Goal: Task Accomplishment & Management: Manage account settings

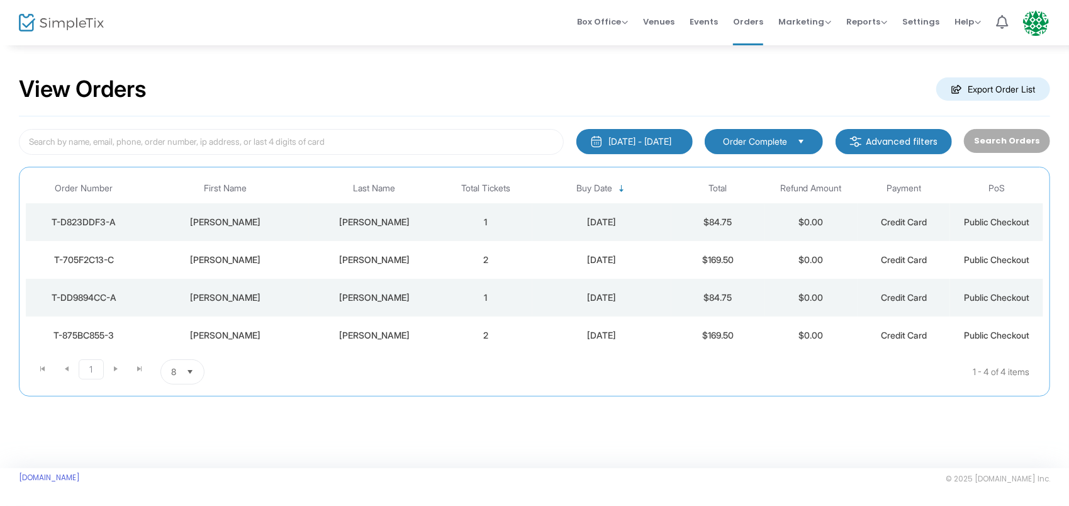
click at [634, 140] on div "[DATE] - [DATE]" at bounding box center [640, 141] width 63 height 13
click at [641, 405] on div "View Orders Export Order List [DATE] - [DATE] Last 30 Days [DATE] [DATE] This w…" at bounding box center [534, 242] width 1069 height 397
click at [803, 139] on span "Select" at bounding box center [801, 141] width 21 height 21
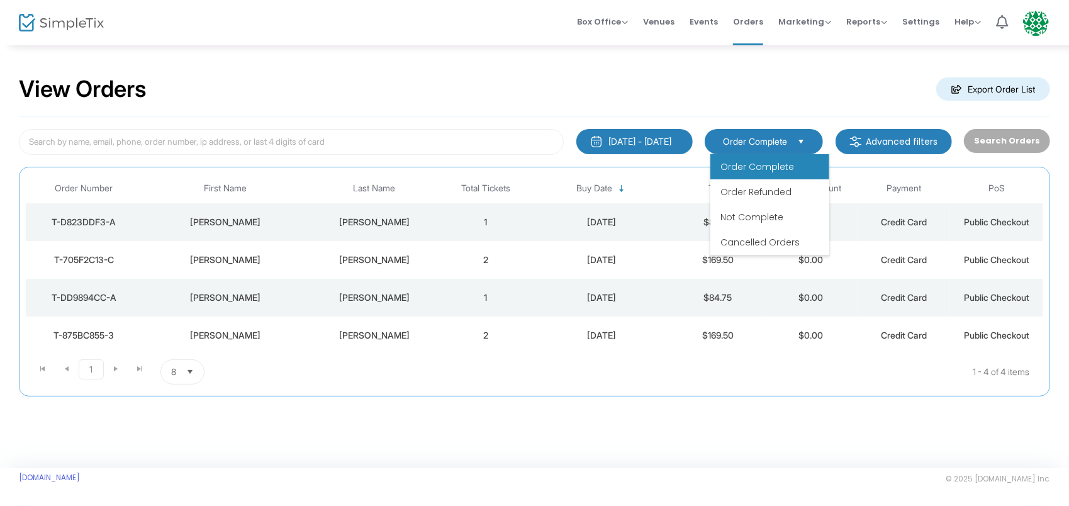
click at [760, 165] on span "Order Complete" at bounding box center [758, 166] width 74 height 13
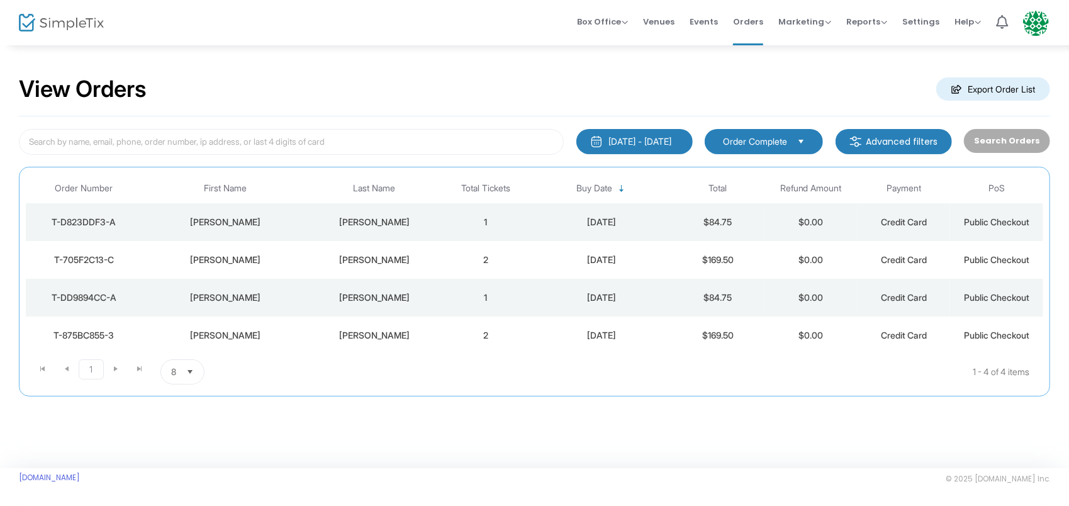
click at [190, 369] on span "Select" at bounding box center [190, 372] width 21 height 21
click at [184, 470] on span "100" at bounding box center [178, 472] width 14 height 13
click at [113, 365] on kendo-pager-next-buttons at bounding box center [128, 371] width 48 height 25
click at [135, 365] on kendo-pager-next-buttons at bounding box center [128, 371] width 48 height 25
click at [65, 368] on kendo-pager-prev-buttons at bounding box center [55, 371] width 48 height 25
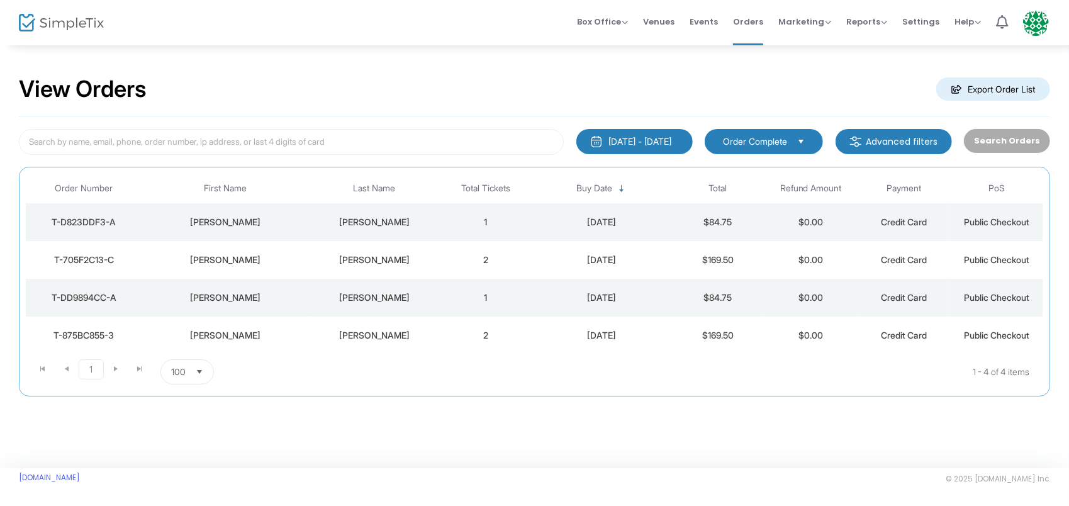
click at [65, 368] on kendo-pager-prev-buttons at bounding box center [55, 371] width 48 height 25
click at [978, 87] on m-button "Export Order List" at bounding box center [994, 88] width 114 height 23
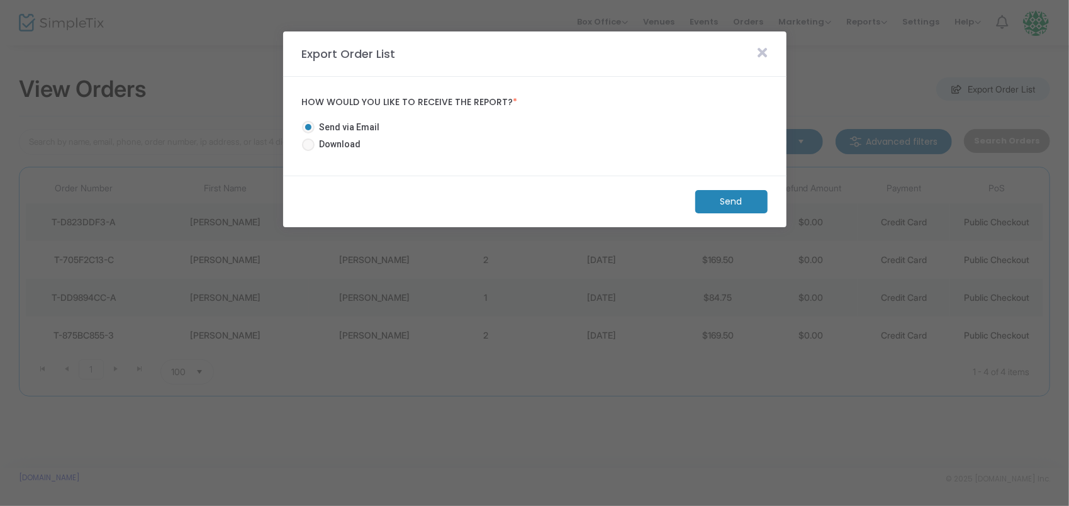
click at [310, 144] on span at bounding box center [308, 144] width 13 height 13
click at [308, 151] on input "Download" at bounding box center [308, 151] width 1 height 1
radio input "true"
click at [723, 196] on m-button "Download" at bounding box center [721, 201] width 94 height 23
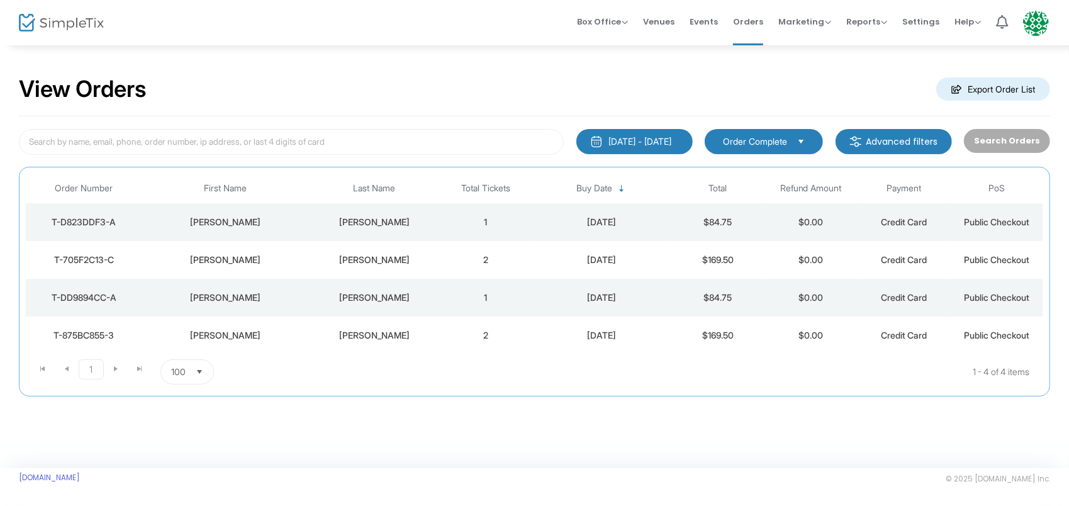
click at [609, 140] on div "[DATE] - [DATE]" at bounding box center [640, 141] width 63 height 13
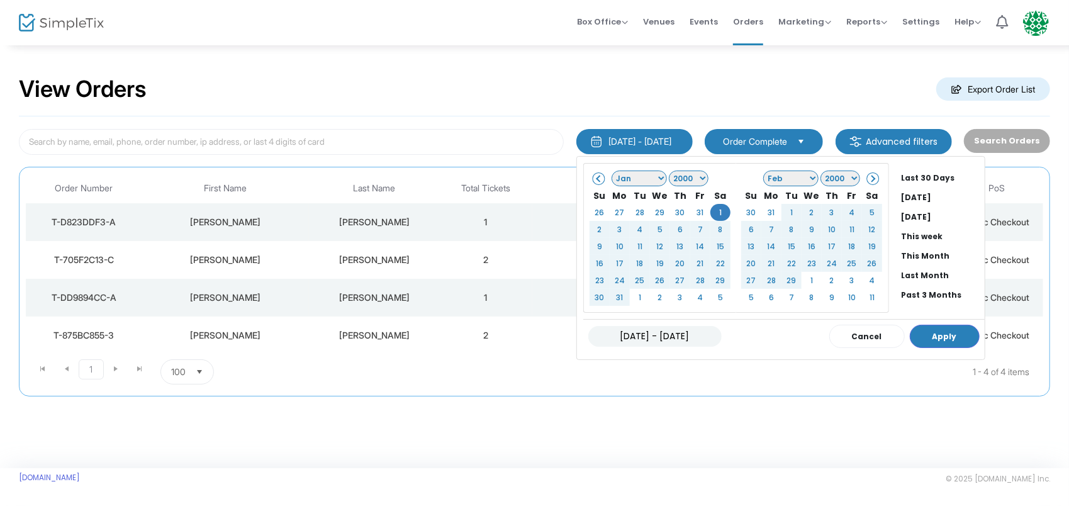
click at [630, 176] on select "Jan Feb Mar Apr May Jun [DATE] Aug Sep Oct Nov Dec" at bounding box center [639, 179] width 55 height 16
click at [671, 175] on select "1925 1926 1927 1928 1929 1930 1931 1932 1933 1934 1935 1936 1937 1938 1939 1940…" at bounding box center [689, 179] width 40 height 16
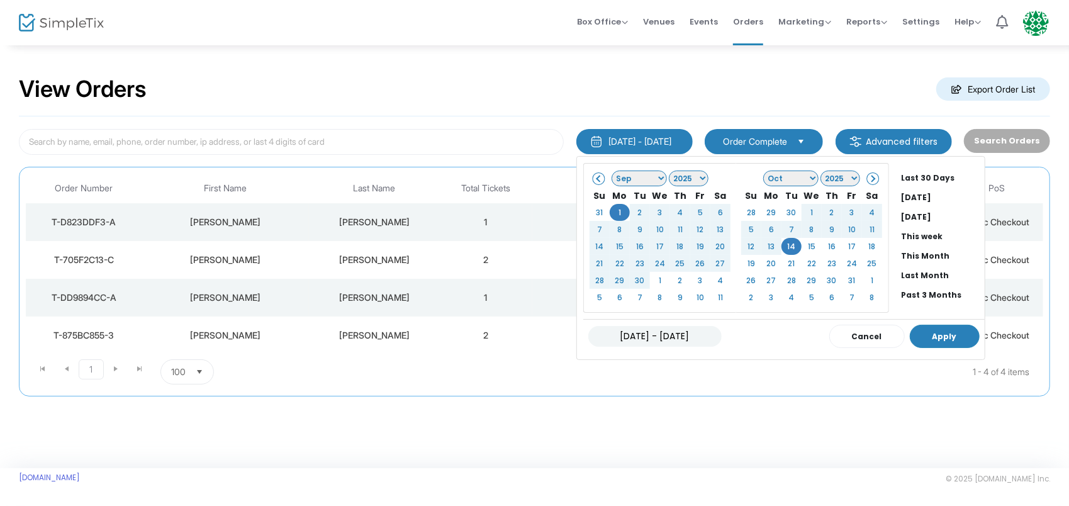
click at [910, 326] on button "Apply" at bounding box center [945, 336] width 70 height 23
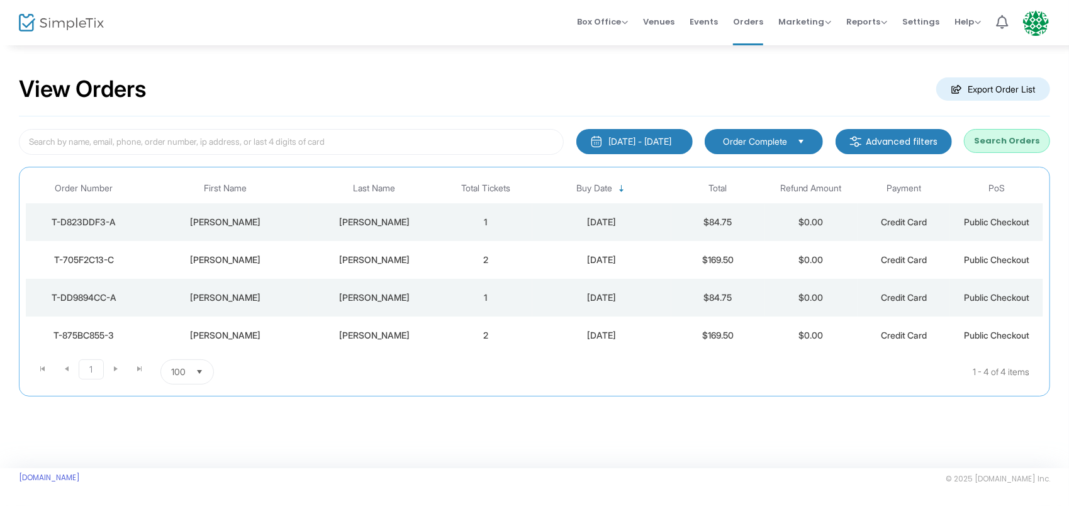
click at [1011, 138] on button "Search Orders" at bounding box center [1007, 141] width 86 height 24
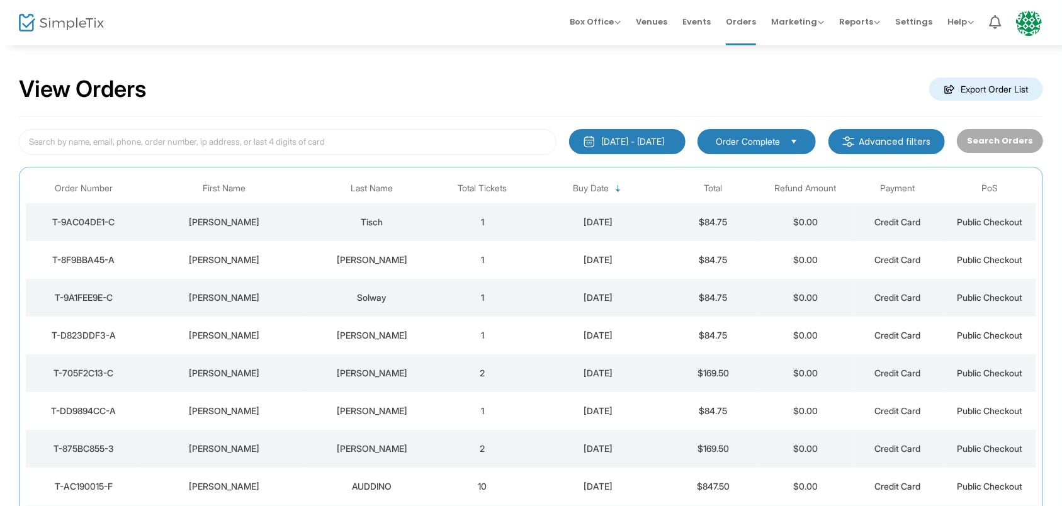
click at [974, 89] on m-button "Export Order List" at bounding box center [986, 88] width 114 height 23
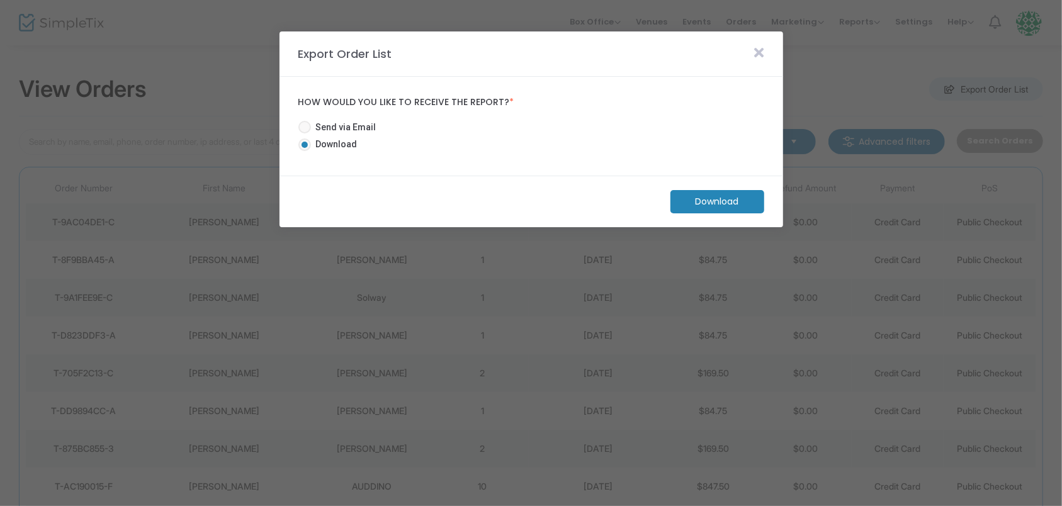
click at [303, 126] on span at bounding box center [304, 127] width 13 height 13
click at [304, 133] on input "Send via Email" at bounding box center [304, 133] width 1 height 1
radio input "true"
click at [730, 200] on m-button "Send" at bounding box center [728, 201] width 72 height 23
